Goal: Task Accomplishment & Management: Manage account settings

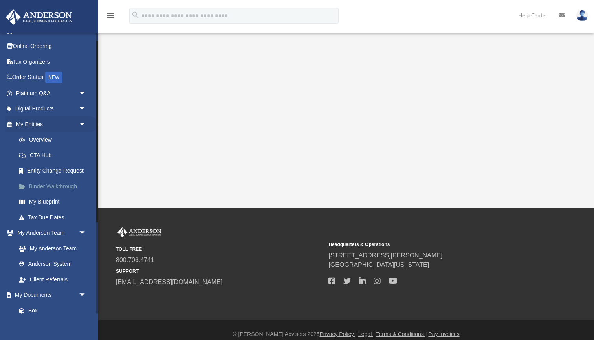
scroll to position [14, 0]
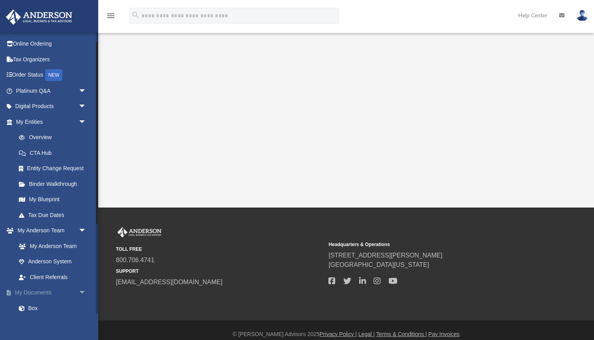
click at [35, 291] on link "My Documents arrow_drop_down" at bounding box center [52, 293] width 93 height 16
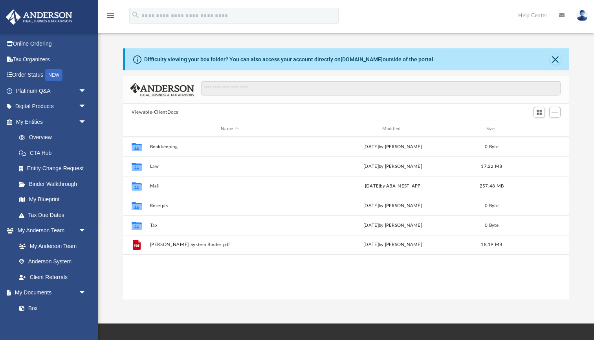
scroll to position [179, 446]
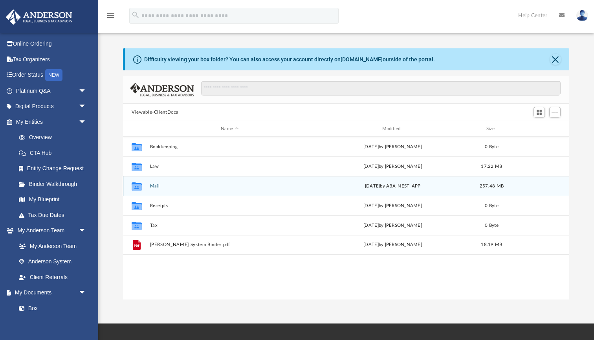
click at [154, 186] on button "Mail" at bounding box center [230, 186] width 160 height 5
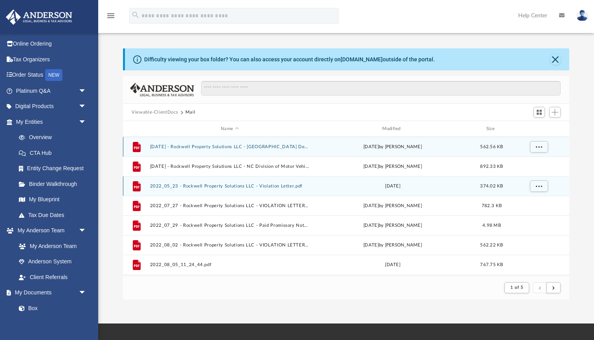
scroll to position [154, 446]
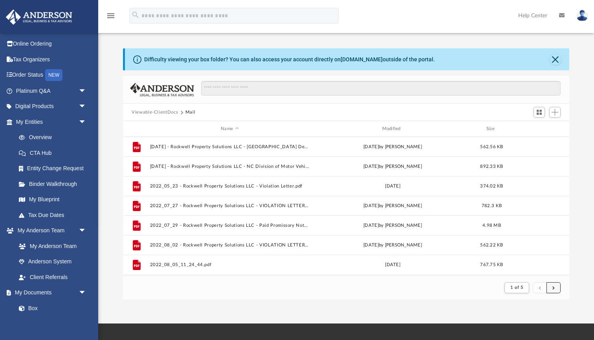
click at [553, 289] on span "submit" at bounding box center [554, 287] width 2 height 4
click at [556, 287] on button "submit" at bounding box center [554, 287] width 14 height 11
click at [558, 58] on button "Close" at bounding box center [555, 59] width 11 height 11
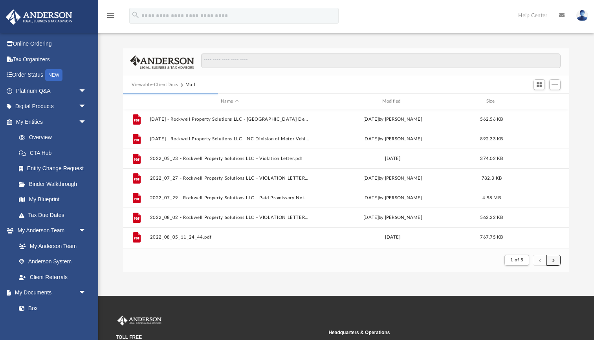
click at [555, 261] on button "submit" at bounding box center [554, 260] width 14 height 11
click at [554, 261] on span "submit" at bounding box center [554, 260] width 2 height 4
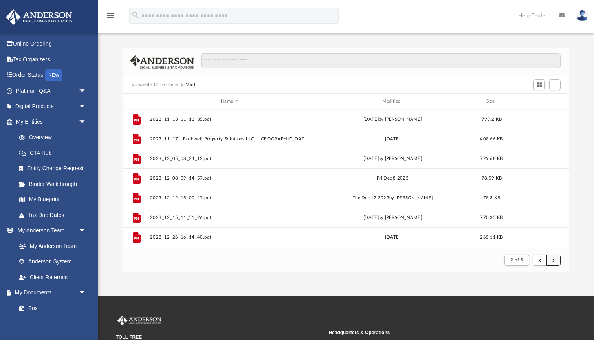
click at [553, 259] on span "submit" at bounding box center [554, 260] width 2 height 4
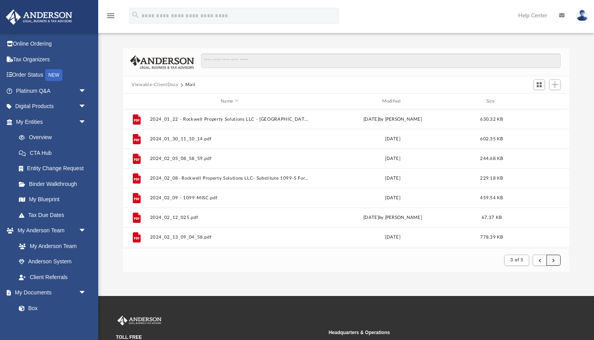
click at [554, 260] on span "submit" at bounding box center [554, 260] width 2 height 4
click at [553, 260] on span "submit" at bounding box center [554, 260] width 2 height 4
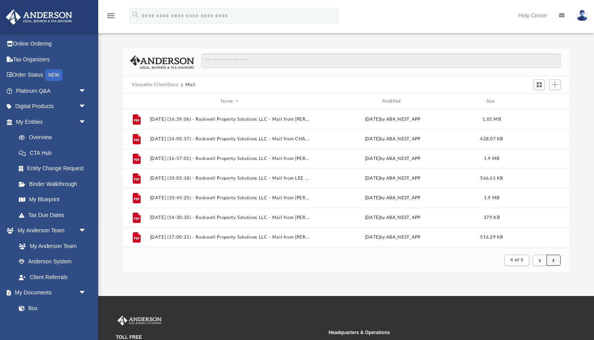
click at [555, 261] on span "submit" at bounding box center [554, 260] width 2 height 4
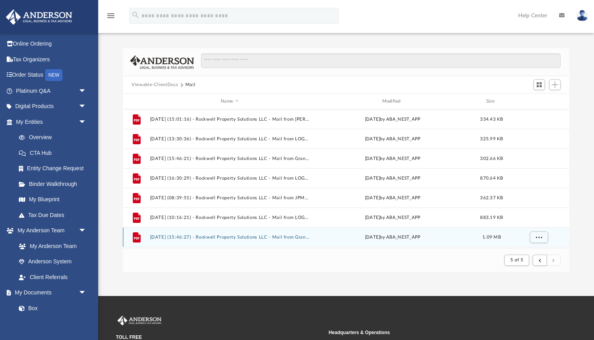
click at [242, 240] on div "File [DATE] (15:46:27) - Rockwell Property Solutions LLC - Mail from Granville …" at bounding box center [346, 237] width 446 height 20
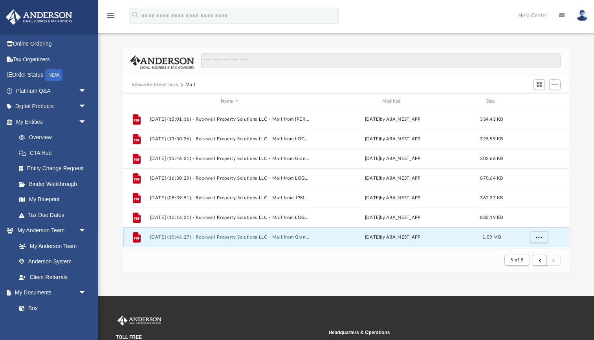
click at [242, 238] on button "[DATE] (15:46:27) - Rockwell Property Solutions LLC - Mail from Granville Count…" at bounding box center [230, 237] width 160 height 5
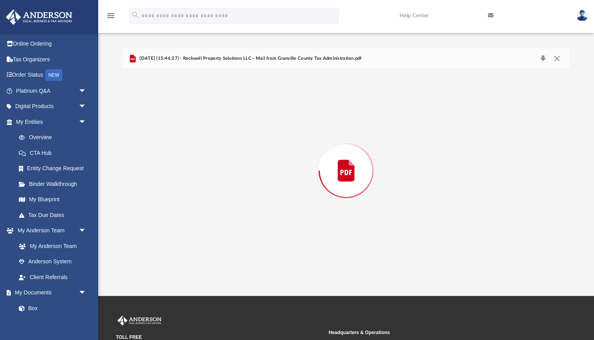
scroll to position [1056, 0]
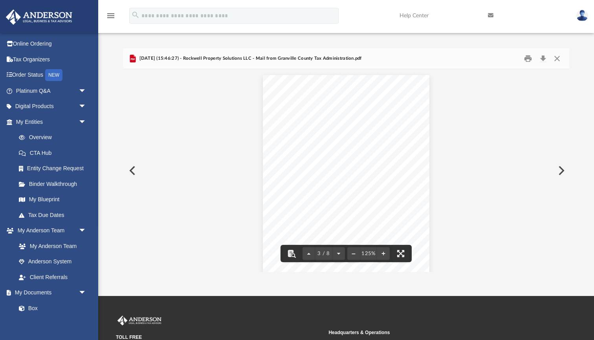
click at [562, 167] on button "Preview" at bounding box center [560, 171] width 17 height 22
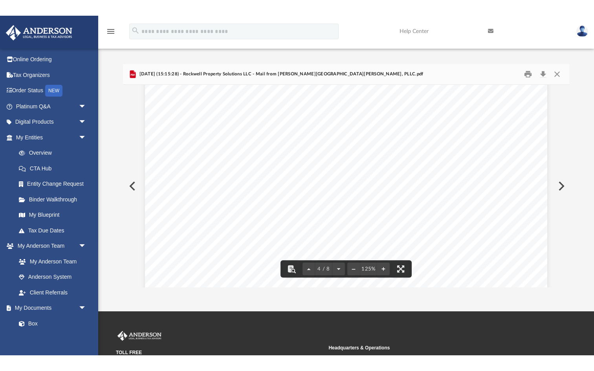
scroll to position [1740, 0]
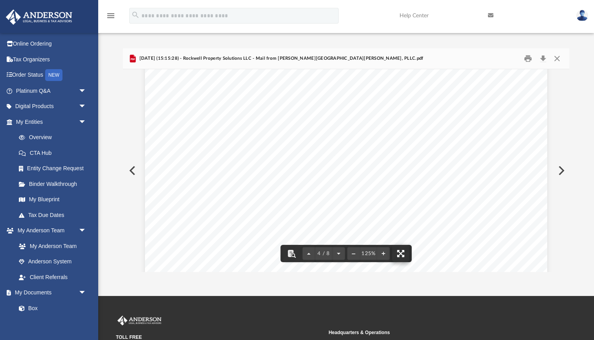
click at [397, 253] on button "File preview" at bounding box center [400, 253] width 17 height 17
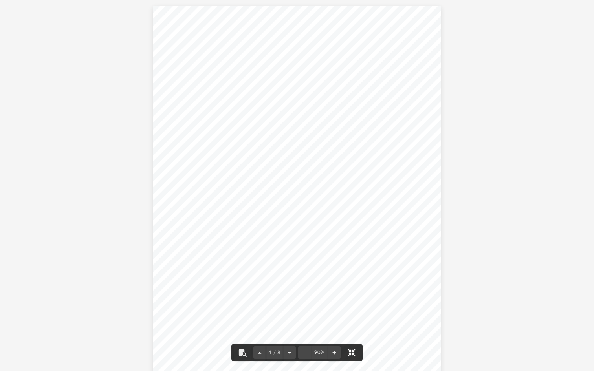
scroll to position [1144, 0]
click at [334, 352] on button "File preview" at bounding box center [334, 352] width 13 height 17
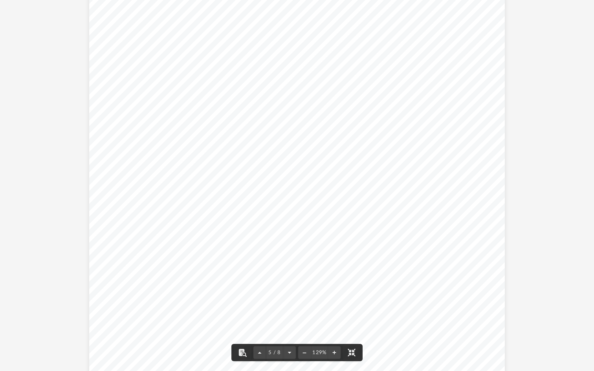
scroll to position [2279, 0]
